Goal: Complete application form

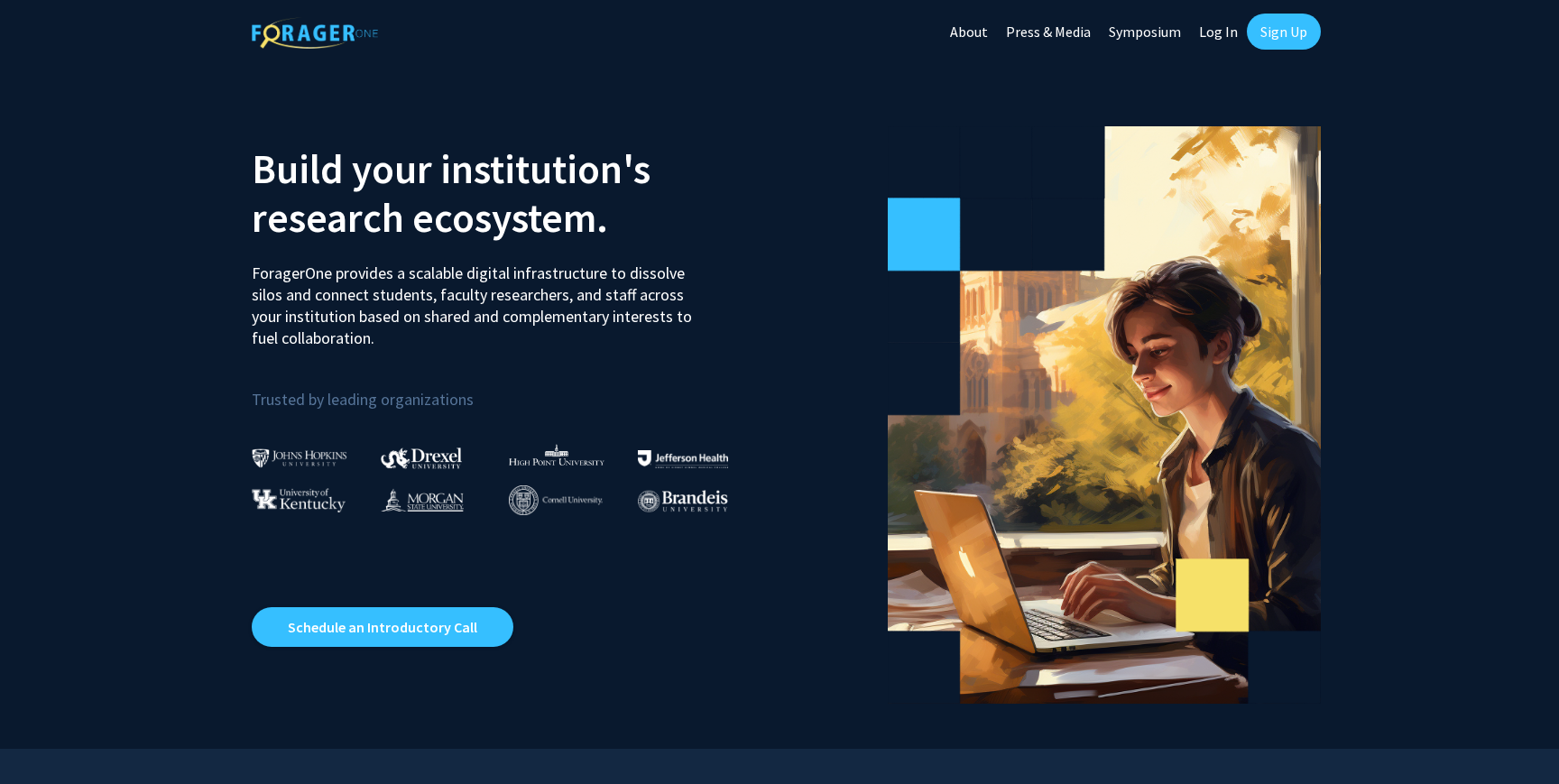
click at [1199, 36] on link "Log In" at bounding box center [1218, 32] width 56 height 63
select select
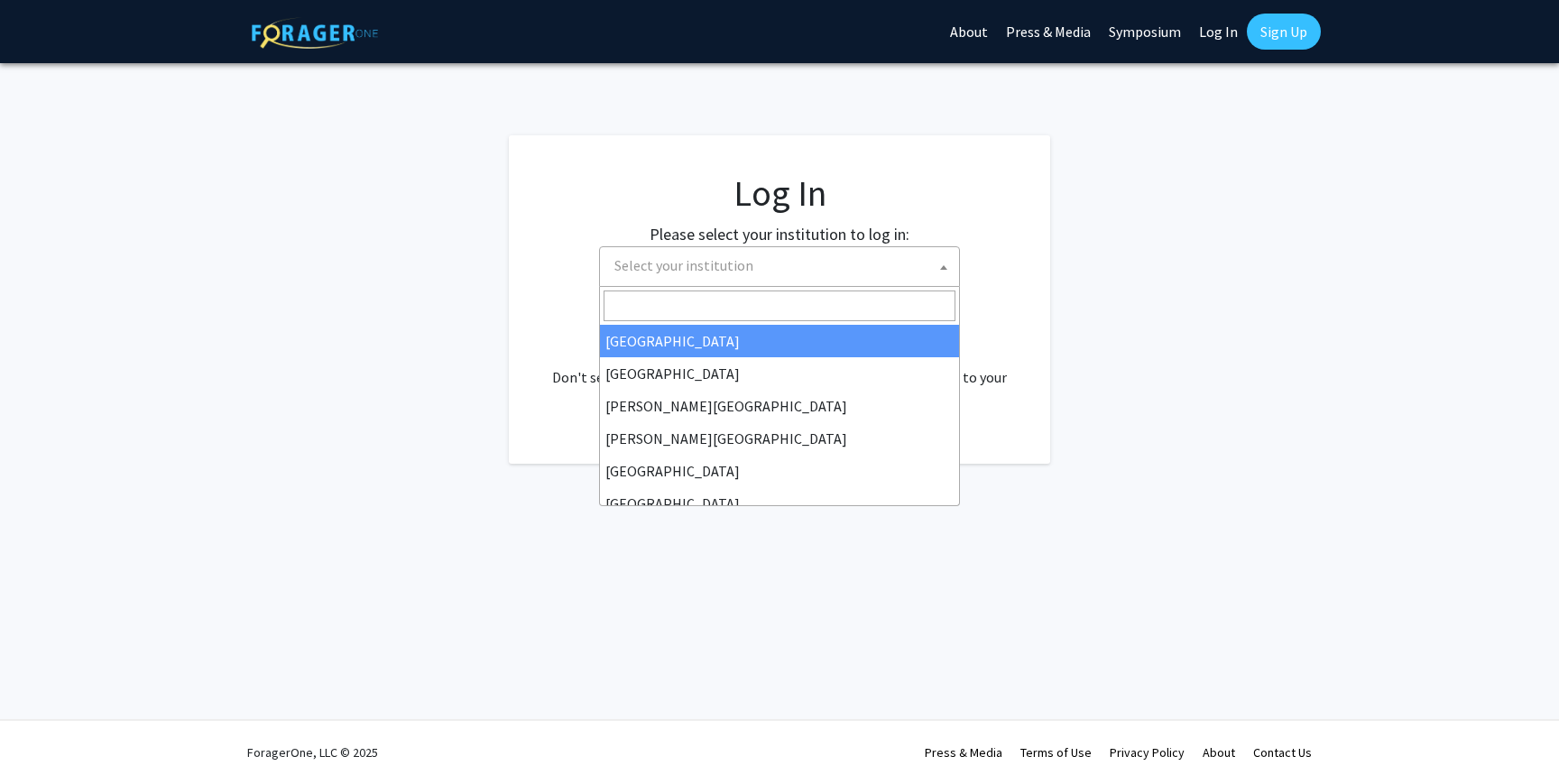
click at [780, 258] on span "Select your institution" at bounding box center [782, 265] width 352 height 37
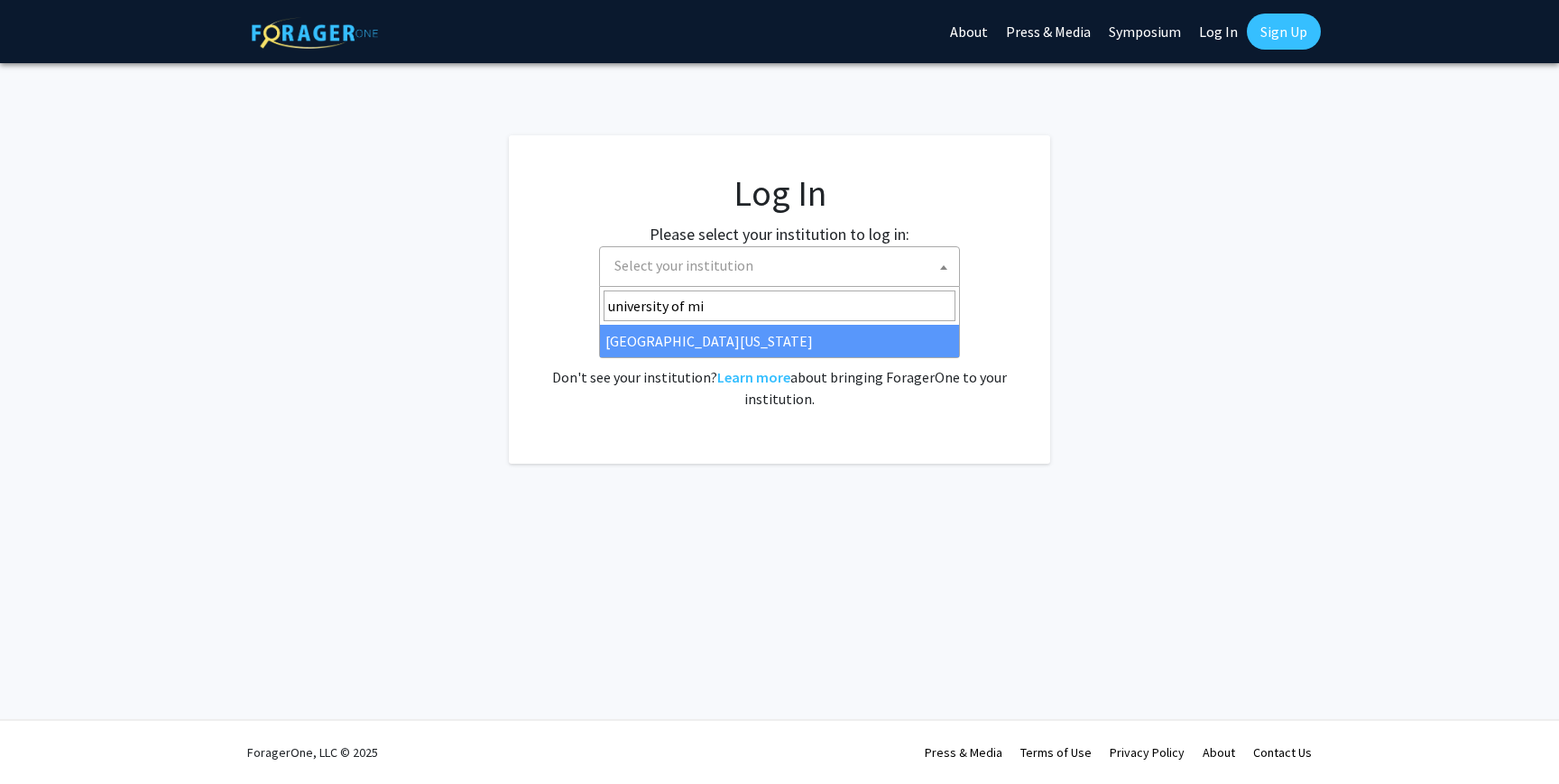
type input "university of mi"
select select "33"
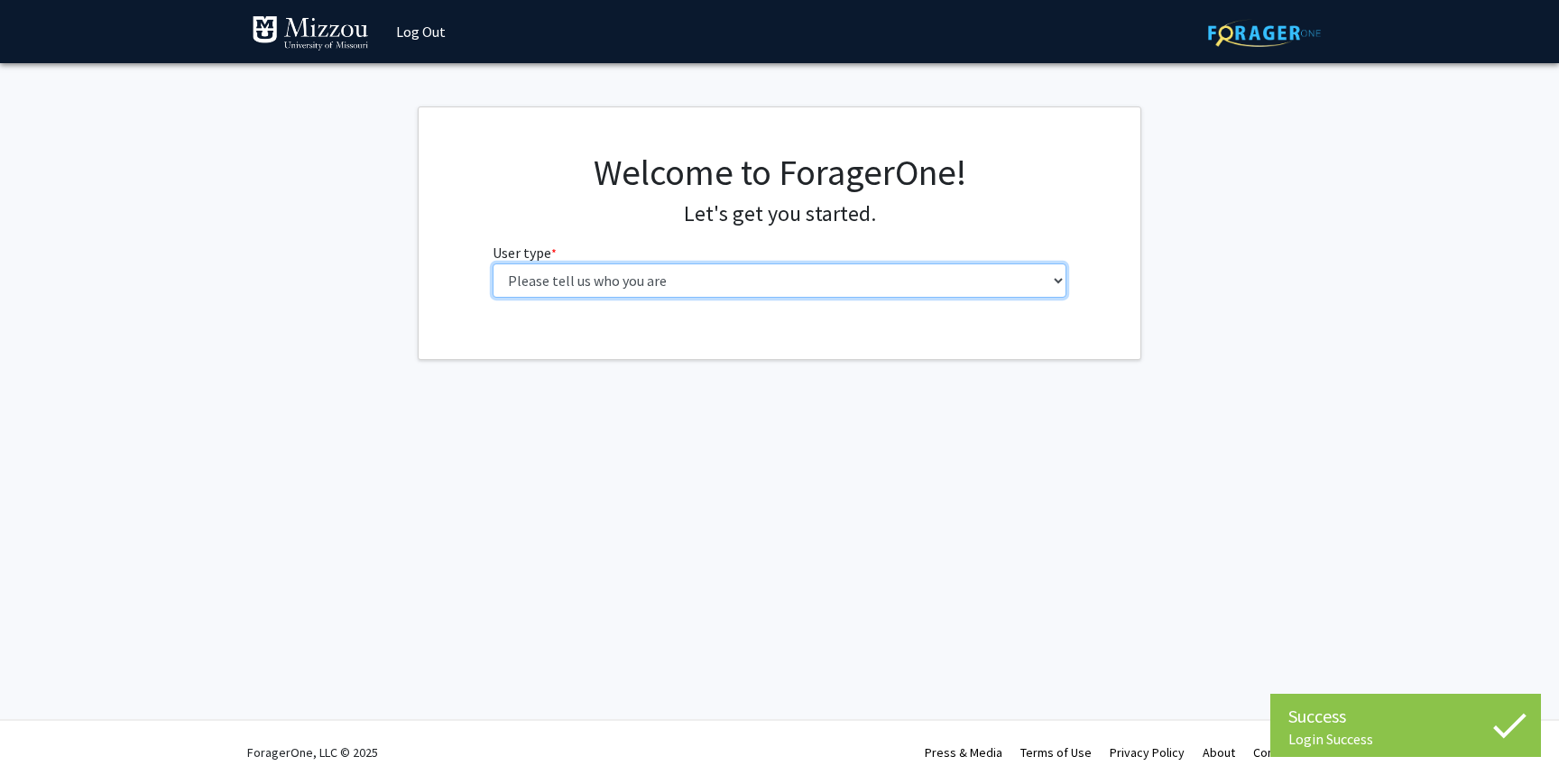
click at [825, 293] on select "Please tell us who you are Undergraduate Student Master's Student Doctoral Cand…" at bounding box center [780, 280] width 574 height 35
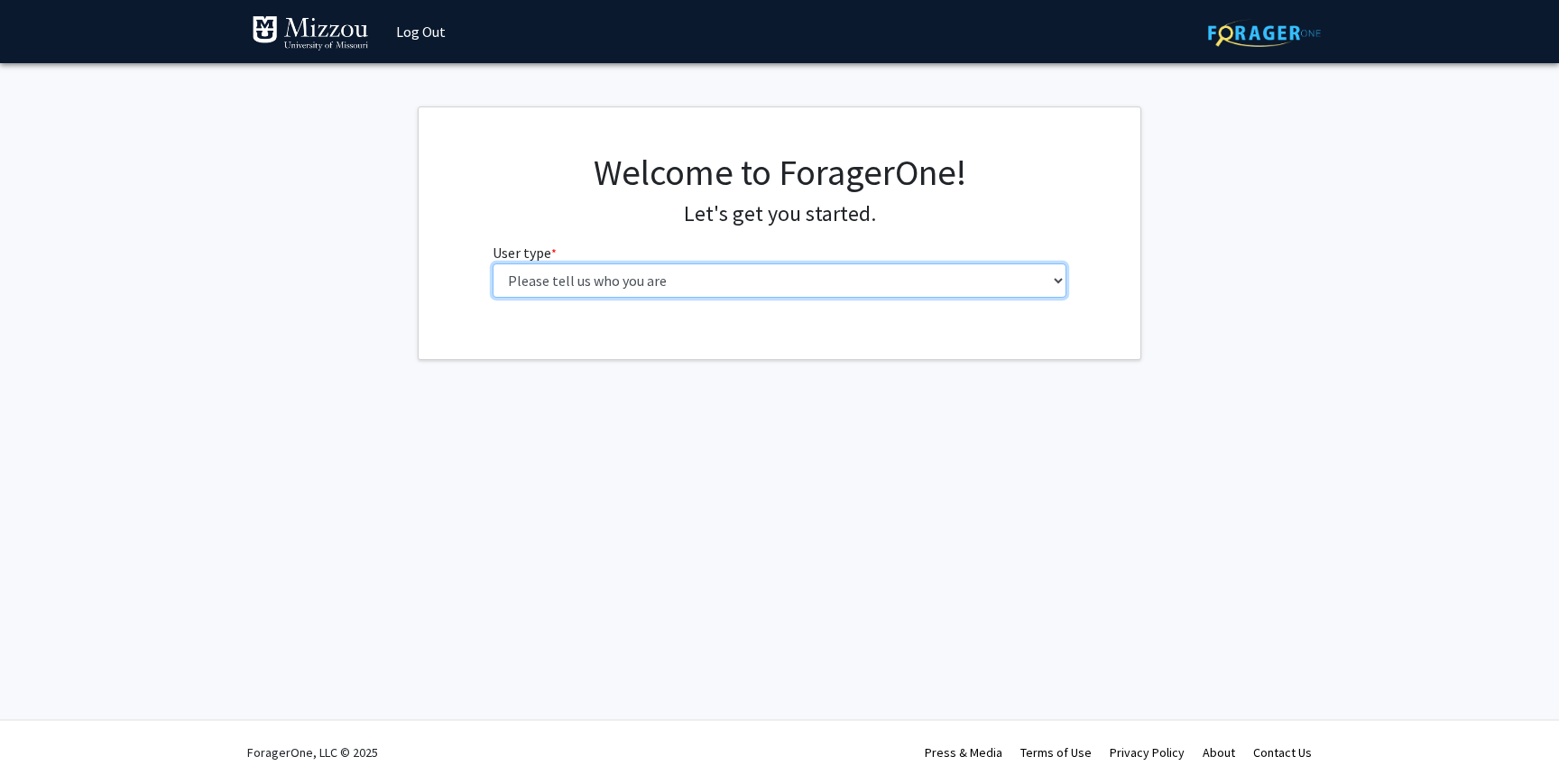
select select "5: faculty"
click at [492, 263] on select "Please tell us who you are Undergraduate Student Master's Student Doctoral Cand…" at bounding box center [780, 280] width 574 height 35
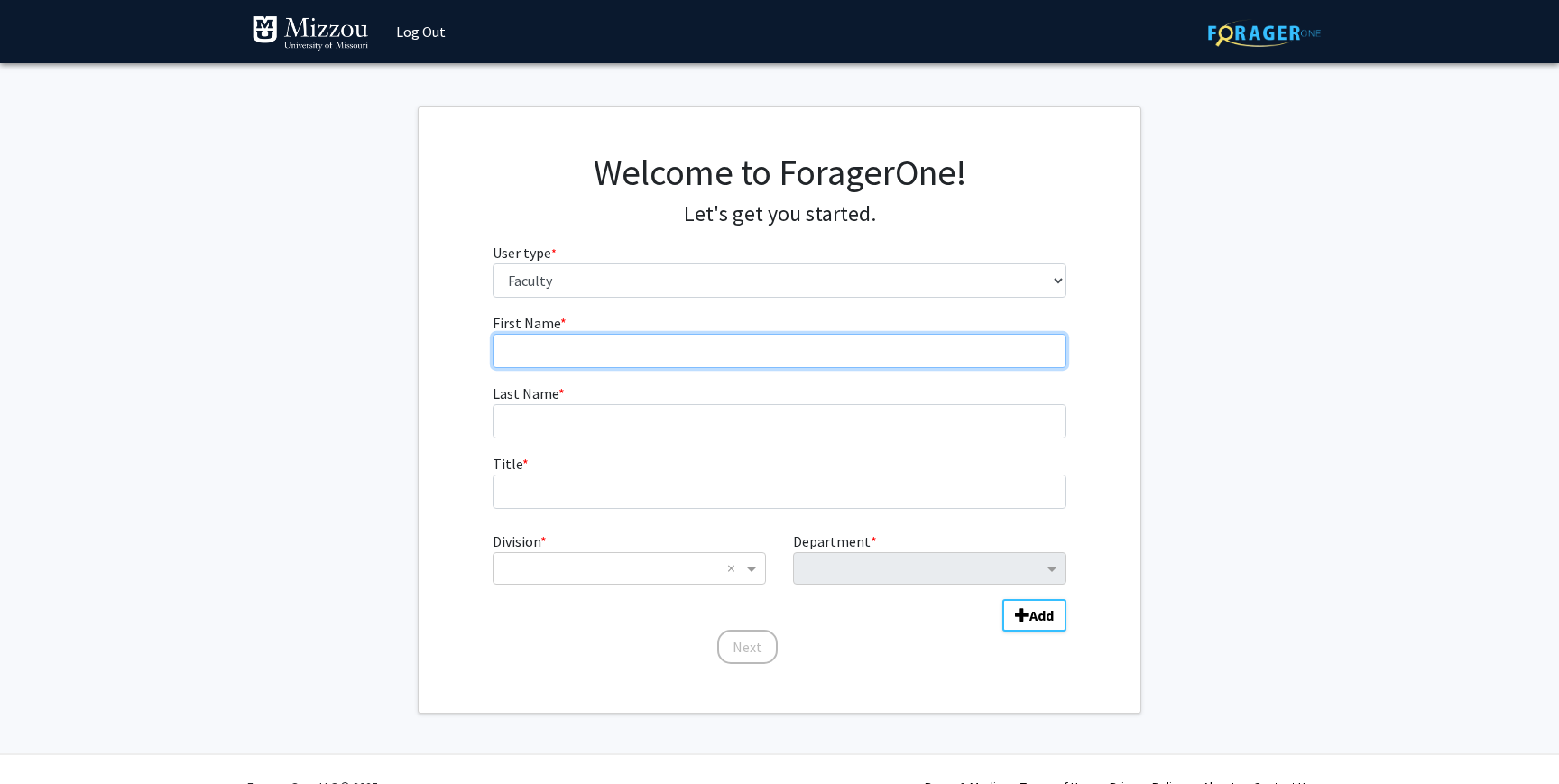
click at [733, 355] on input "First Name * required" at bounding box center [780, 350] width 574 height 35
type input "Minseok"
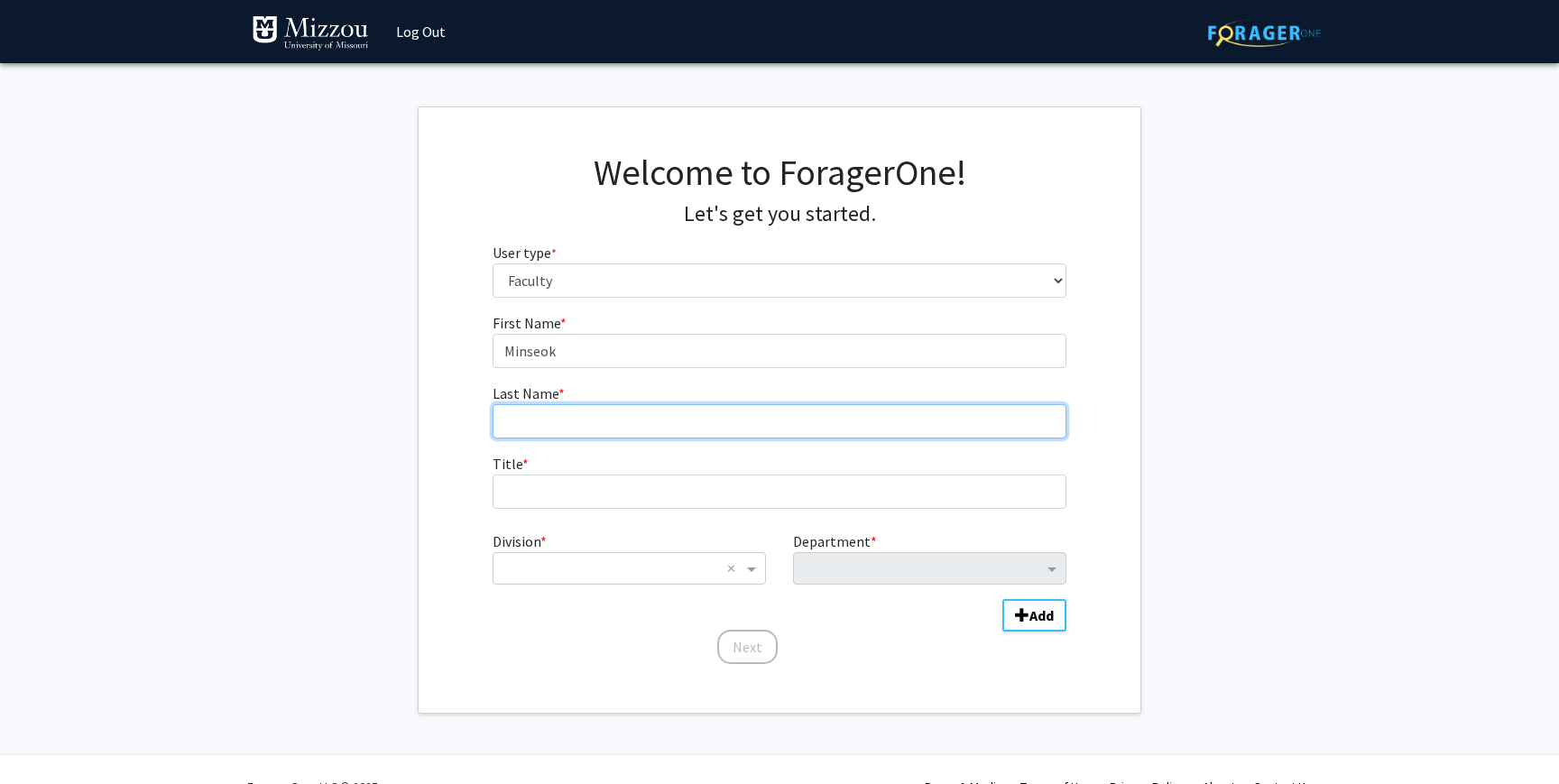
type input "[PERSON_NAME]"
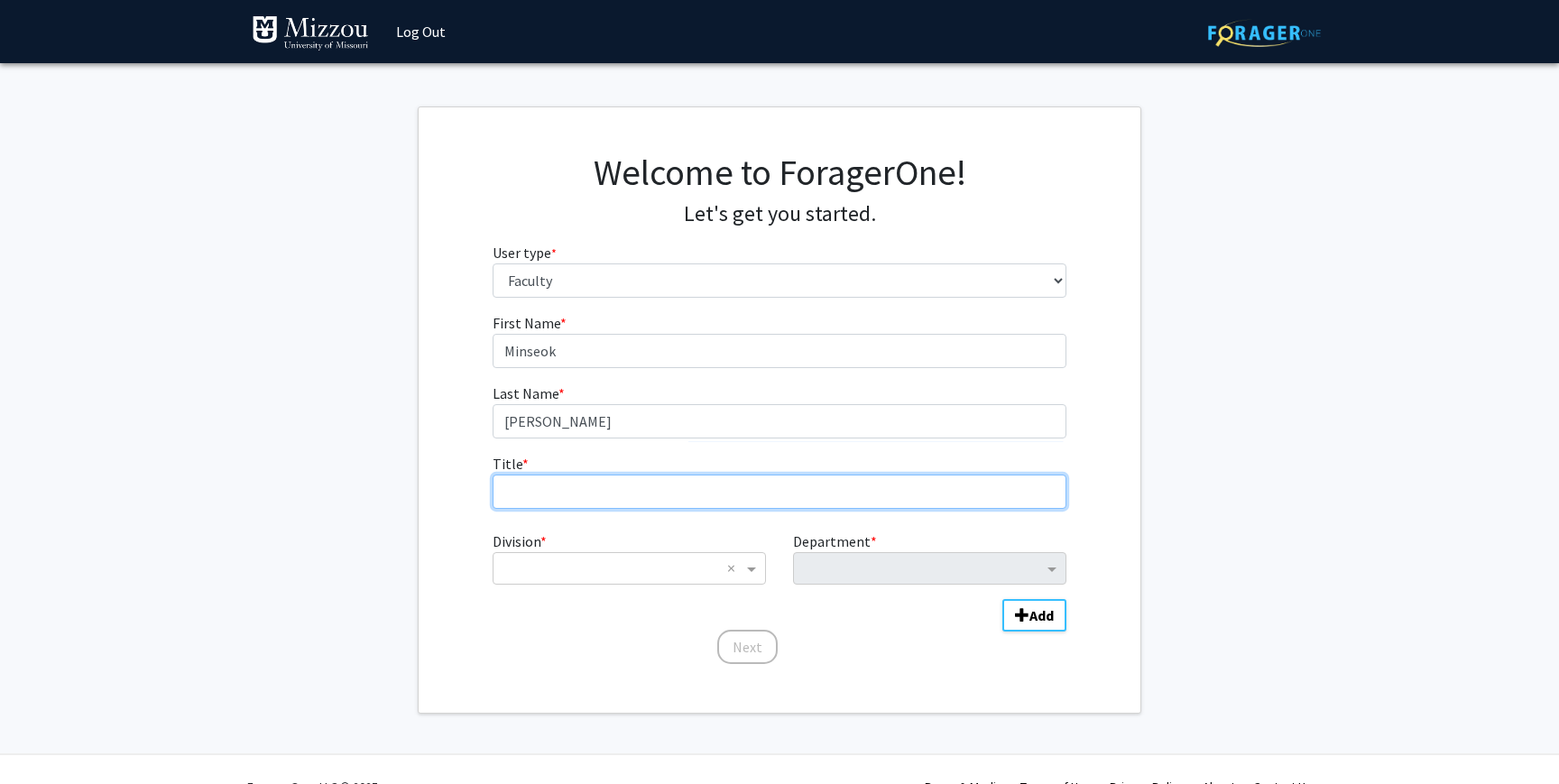
click at [607, 476] on input "Title * required" at bounding box center [780, 491] width 574 height 35
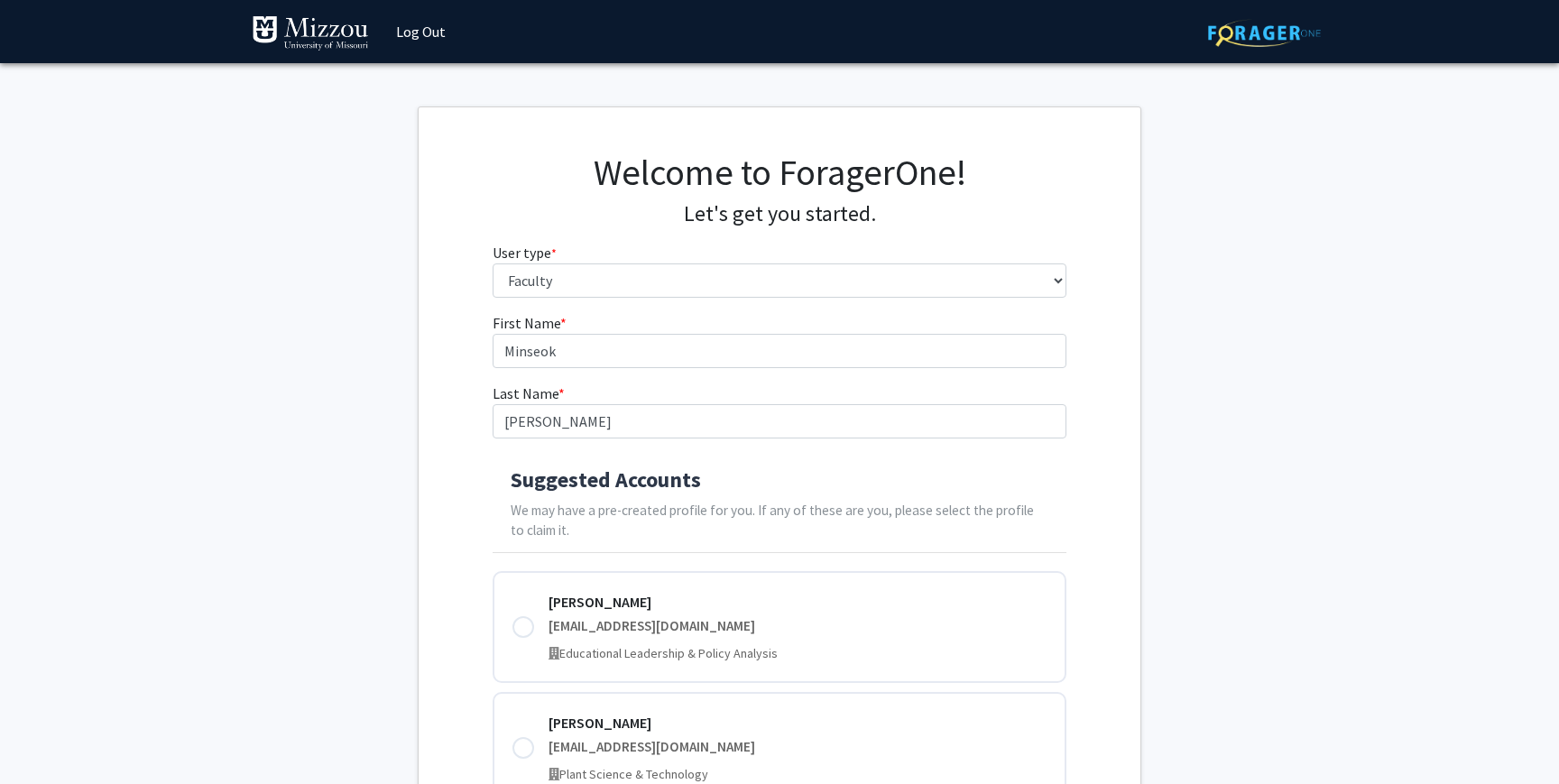
scroll to position [50, 0]
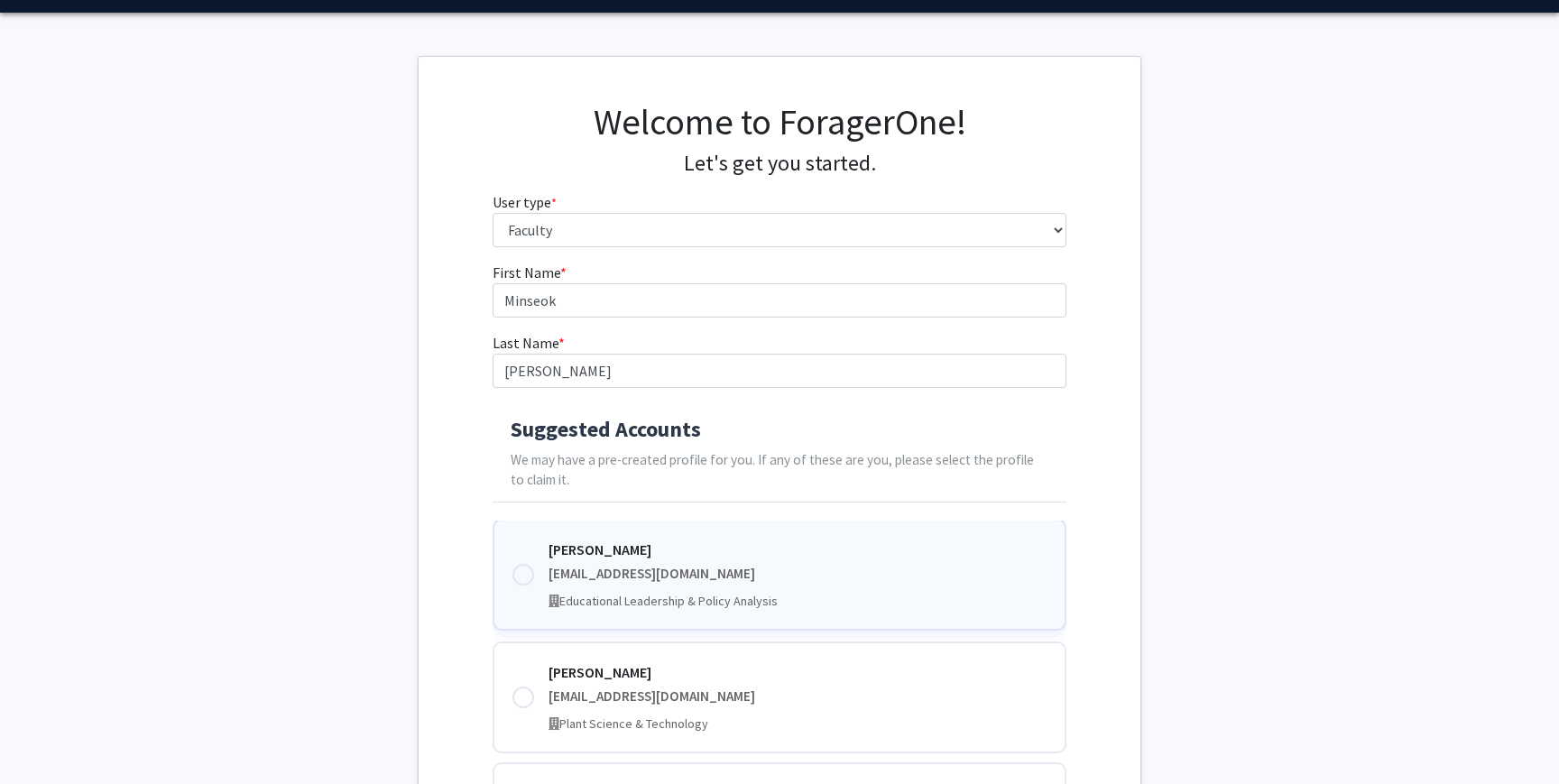
click at [584, 562] on div "[PERSON_NAME] [PERSON_NAME][EMAIL_ADDRESS][PERSON_NAME][DOMAIN_NAME] Educationa…" at bounding box center [798, 574] width 499 height 72
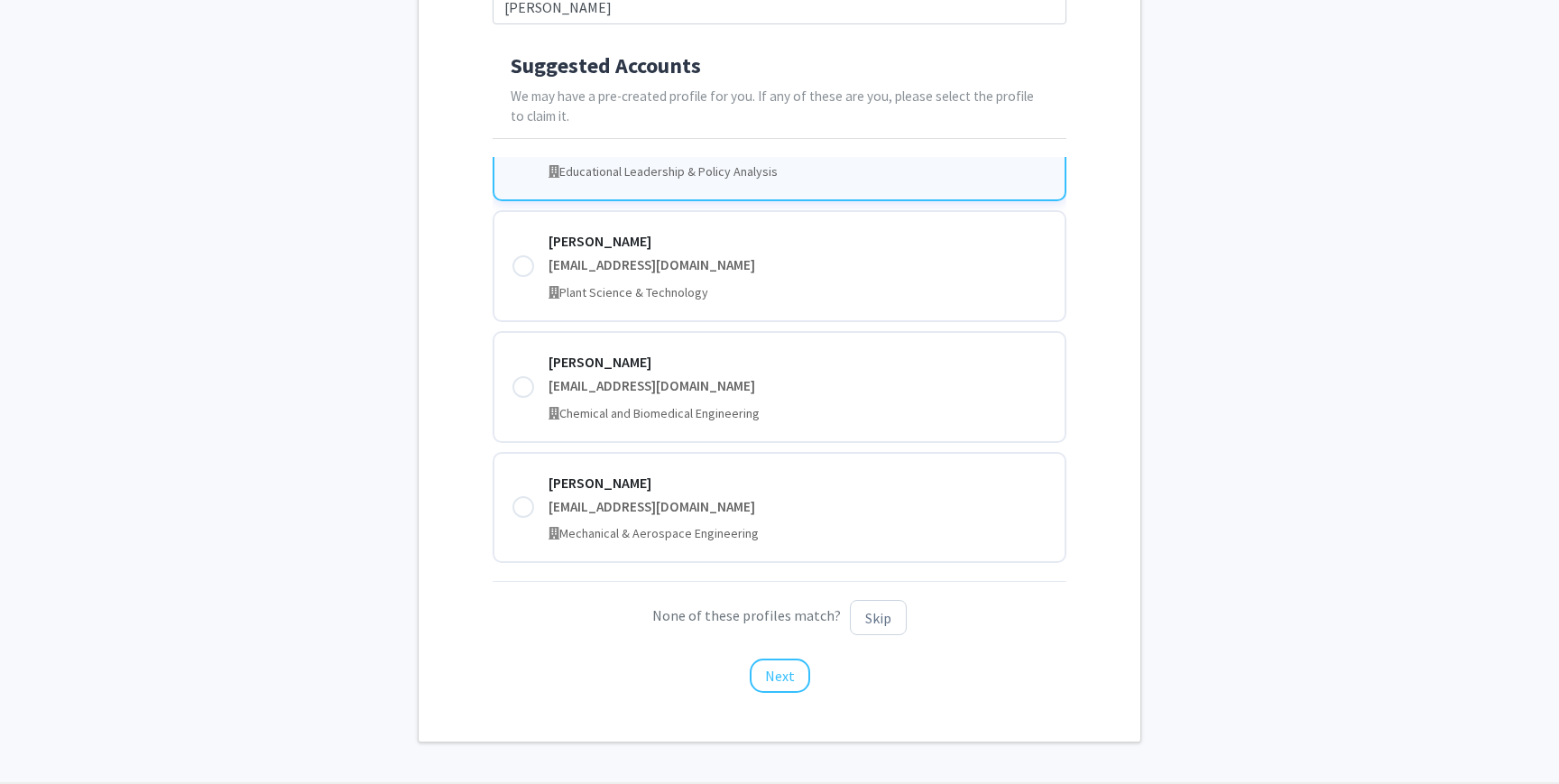
scroll to position [477, 0]
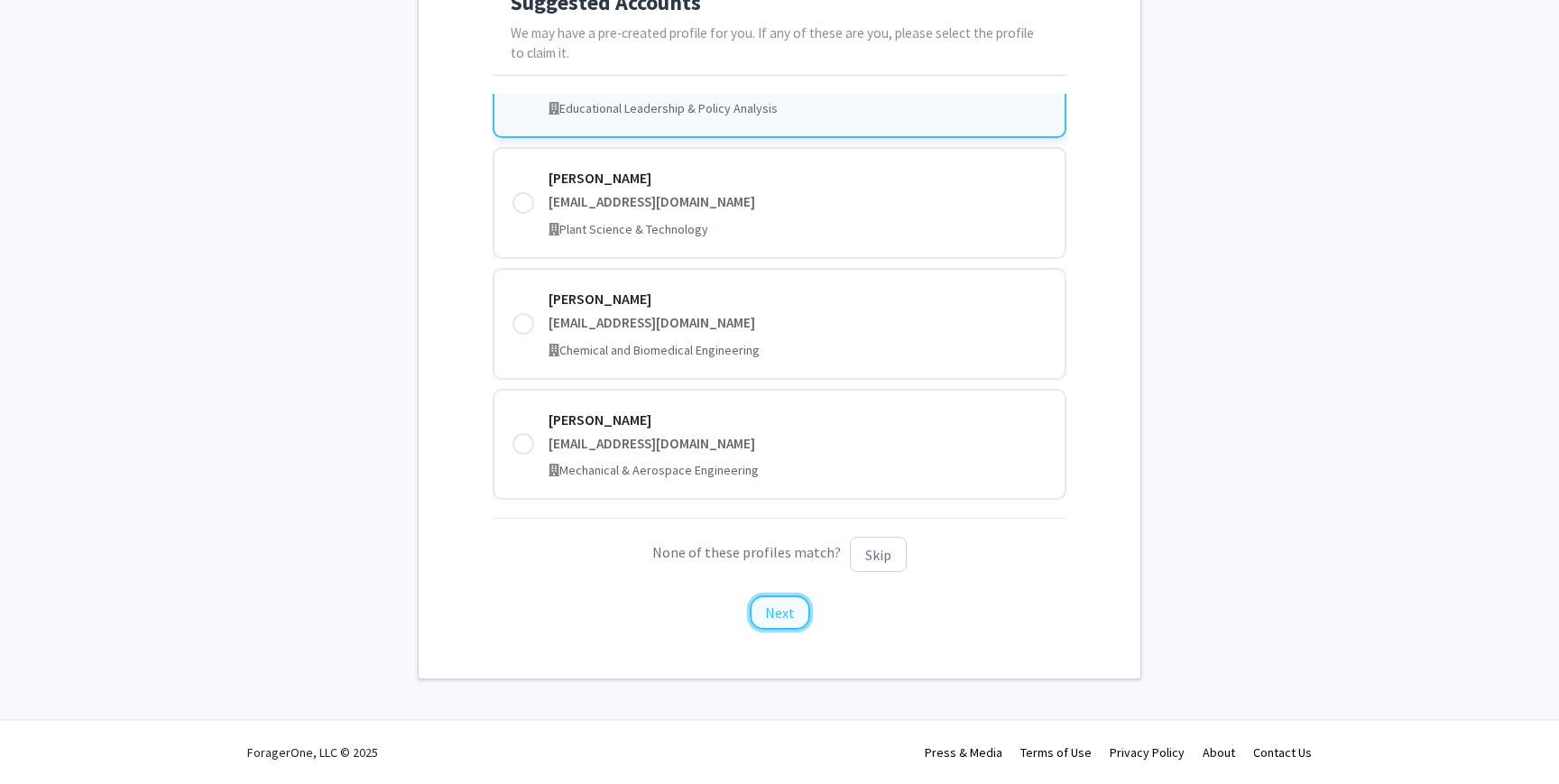
click at [772, 613] on button "Next" at bounding box center [780, 612] width 60 height 35
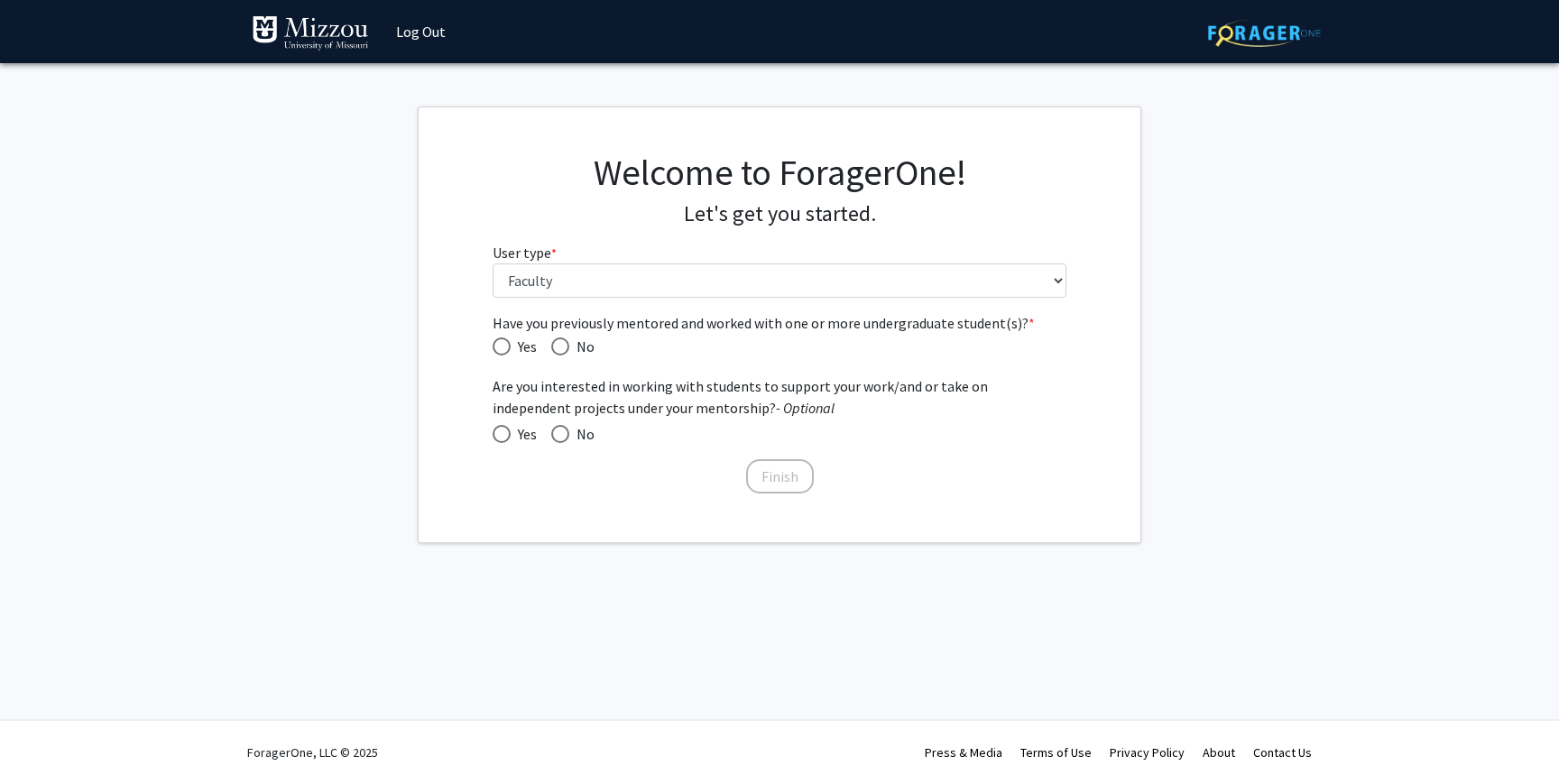
scroll to position [0, 0]
click at [568, 350] on span "Have you previously mentored and worked with one or more undergraduate student(…" at bounding box center [561, 346] width 18 height 18
click at [568, 350] on input "No" at bounding box center [561, 346] width 18 height 18
radio input "true"
click at [501, 428] on span at bounding box center [501, 434] width 18 height 18
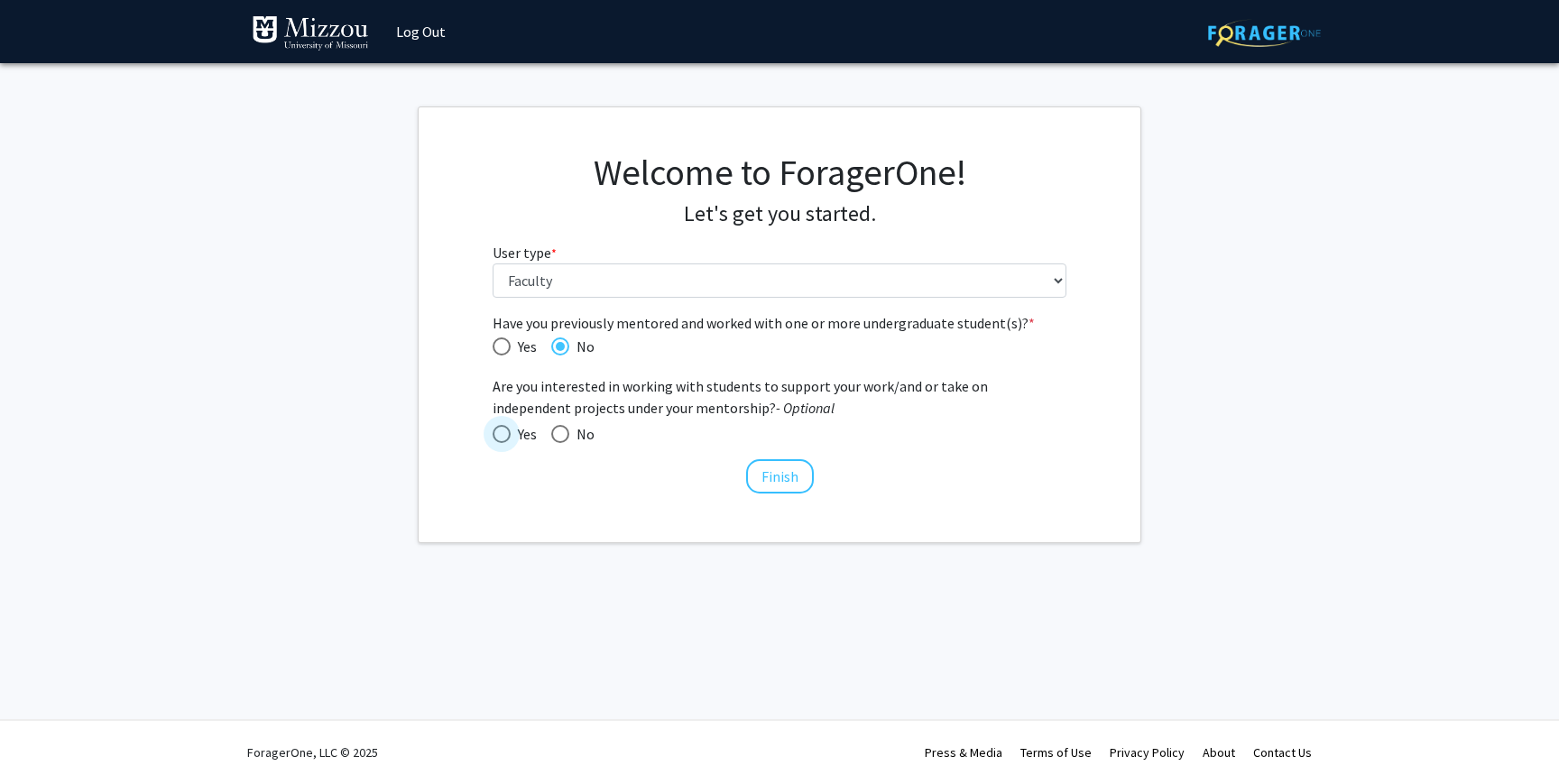
click at [501, 428] on input "Yes" at bounding box center [501, 434] width 18 height 18
radio input "true"
click at [769, 471] on button "Finish" at bounding box center [780, 476] width 67 height 35
